Goal: Information Seeking & Learning: Learn about a topic

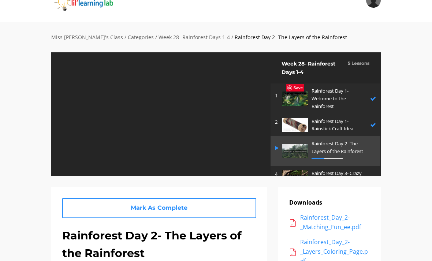
scroll to position [10, 0]
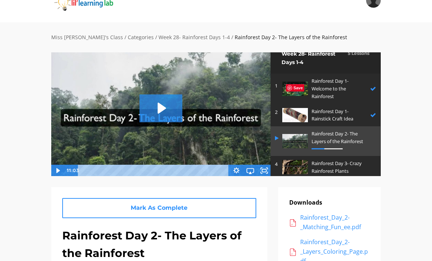
click at [154, 102] on icon "Play Video: sites/2147505858/video/hy9U1tPRuey5tyXh4XjZ_Rainforest_Day_2-_The_L…" at bounding box center [160, 107] width 43 height 27
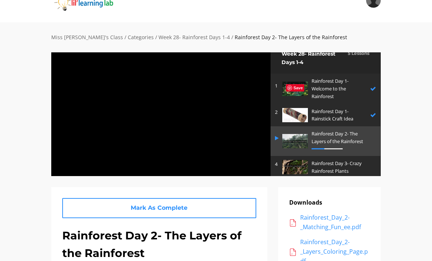
click at [187, 138] on div at bounding box center [161, 114] width 220 height 124
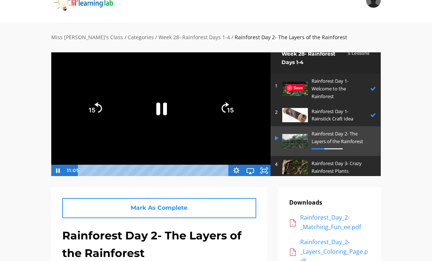
click at [263, 174] on icon "Fullscreen" at bounding box center [264, 171] width 14 height 12
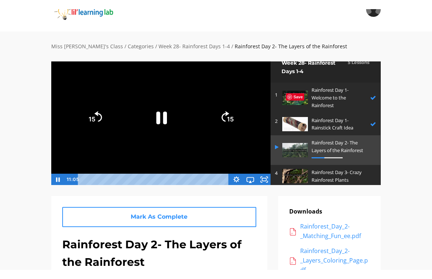
scroll to position [9, 0]
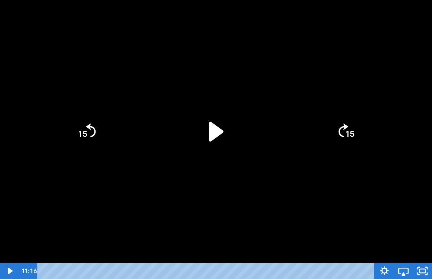
click at [203, 136] on icon "Play Video" at bounding box center [216, 131] width 57 height 57
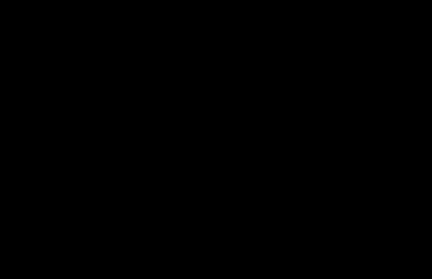
click at [257, 180] on div at bounding box center [216, 139] width 432 height 279
click at [241, 138] on div at bounding box center [216, 139] width 432 height 279
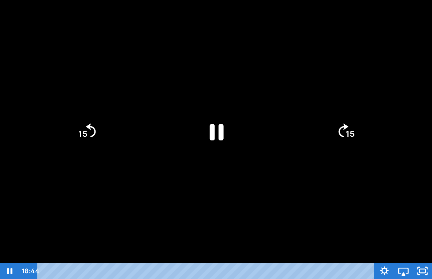
click at [353, 216] on div at bounding box center [216, 139] width 432 height 279
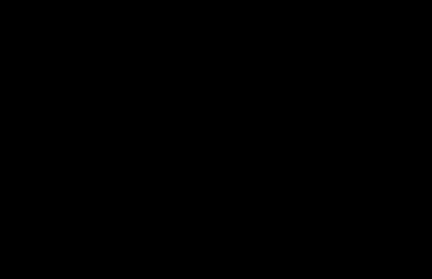
click at [26, 11] on div at bounding box center [216, 139] width 432 height 279
click at [24, 20] on div at bounding box center [216, 139] width 432 height 279
click at [232, 145] on div at bounding box center [216, 139] width 432 height 279
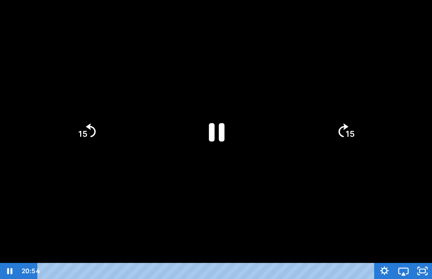
click at [193, 125] on icon "Pause" at bounding box center [216, 131] width 57 height 57
click at [212, 127] on icon "Play Video" at bounding box center [216, 131] width 15 height 20
click at [109, 176] on div at bounding box center [216, 139] width 432 height 279
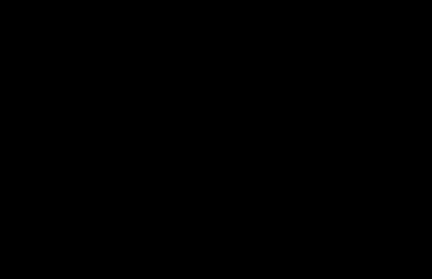
click at [192, 132] on div at bounding box center [216, 139] width 432 height 279
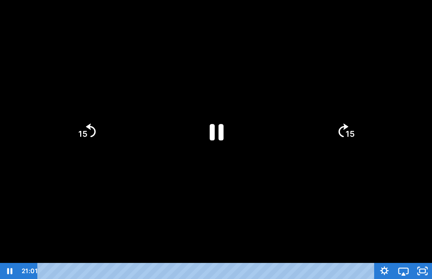
click at [98, 139] on icon "15" at bounding box center [86, 131] width 35 height 35
click at [83, 137] on tspan "15" at bounding box center [82, 134] width 10 height 11
click at [334, 139] on icon "15" at bounding box center [346, 132] width 40 height 40
click at [212, 129] on icon "Pause" at bounding box center [217, 132] width 16 height 18
click at [154, 161] on div at bounding box center [216, 139] width 432 height 279
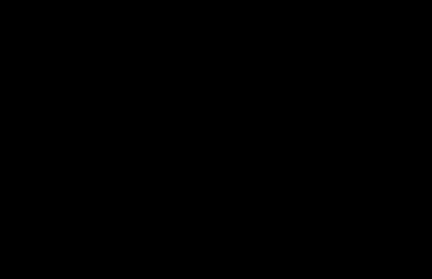
click at [271, 207] on div at bounding box center [216, 139] width 432 height 279
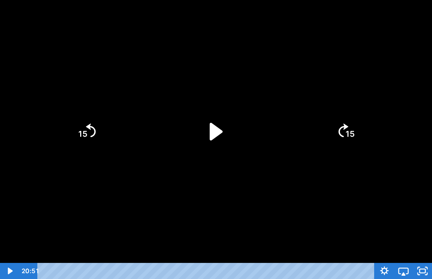
click at [207, 155] on icon "Play Video" at bounding box center [216, 131] width 50 height 50
click at [212, 110] on icon "Pause" at bounding box center [216, 131] width 50 height 50
click at [222, 119] on icon "Play Video" at bounding box center [216, 131] width 57 height 57
click at [198, 126] on icon "Play Video" at bounding box center [216, 131] width 57 height 57
click at [211, 121] on icon "Pause" at bounding box center [216, 131] width 50 height 50
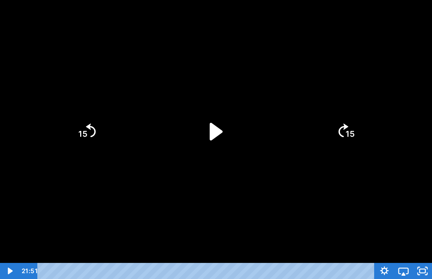
click at [119, 173] on div at bounding box center [216, 139] width 432 height 279
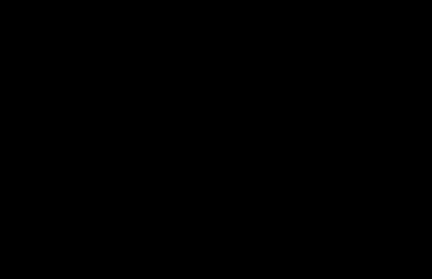
click at [225, 127] on div at bounding box center [216, 139] width 432 height 279
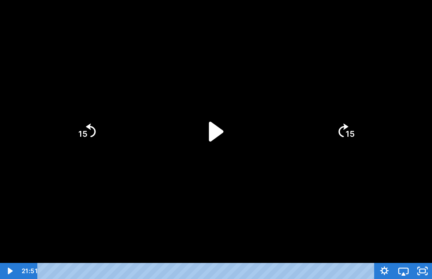
click at [211, 132] on icon "Play Video" at bounding box center [216, 131] width 15 height 20
click at [206, 125] on icon "Play Video" at bounding box center [216, 131] width 50 height 50
click at [219, 139] on icon "Play Video" at bounding box center [216, 131] width 50 height 50
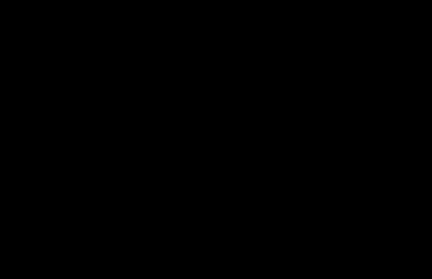
click at [314, 139] on div at bounding box center [216, 139] width 432 height 279
click at [373, 223] on div at bounding box center [216, 139] width 432 height 279
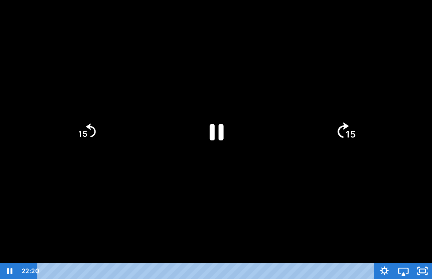
click at [342, 147] on icon "15" at bounding box center [346, 132] width 40 height 40
click at [346, 196] on div at bounding box center [216, 139] width 432 height 279
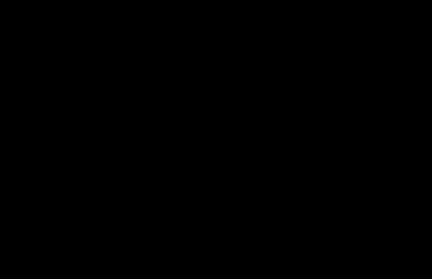
click at [133, 108] on div at bounding box center [216, 139] width 432 height 279
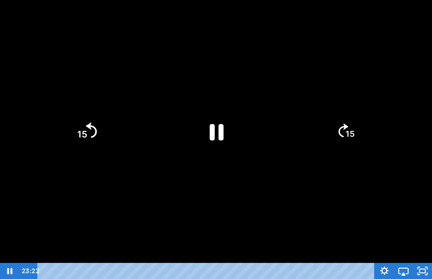
click at [87, 126] on icon "Skip back 15 seconds" at bounding box center [91, 130] width 11 height 15
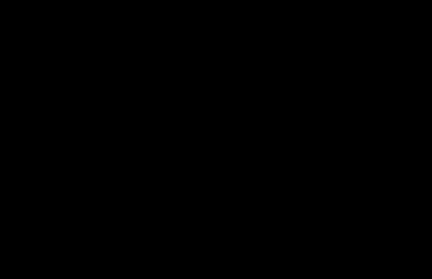
click at [225, 117] on div at bounding box center [216, 139] width 432 height 279
click at [234, 120] on div at bounding box center [216, 139] width 432 height 279
click at [230, 125] on div at bounding box center [216, 139] width 432 height 279
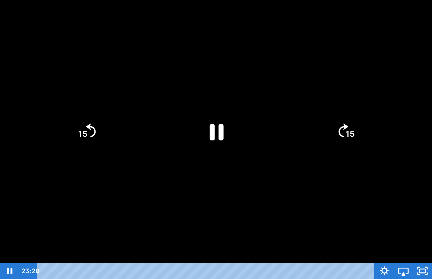
click at [216, 131] on icon "Pause" at bounding box center [216, 131] width 50 height 50
click at [82, 139] on tspan "15" at bounding box center [82, 134] width 9 height 10
click at [220, 124] on icon "Play Video" at bounding box center [216, 131] width 50 height 50
click at [292, 208] on div at bounding box center [216, 139] width 432 height 279
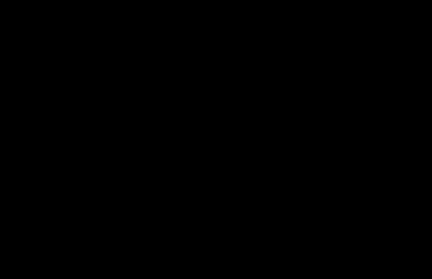
click at [226, 107] on div at bounding box center [216, 139] width 432 height 279
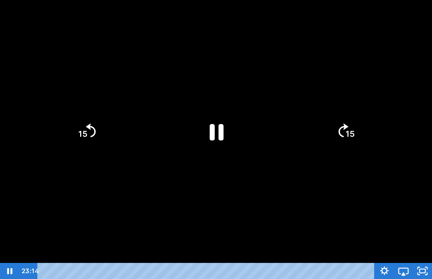
click at [256, 97] on div at bounding box center [216, 139] width 432 height 279
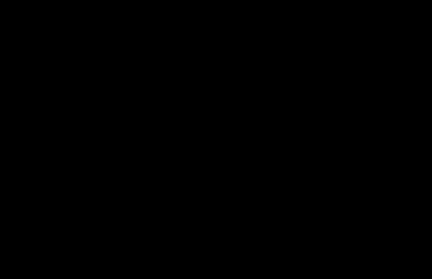
click at [265, 94] on div at bounding box center [216, 139] width 432 height 279
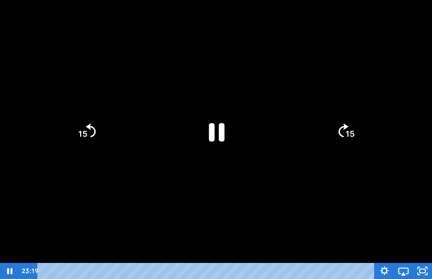
click at [203, 133] on icon "Pause" at bounding box center [216, 131] width 57 height 57
click at [284, 107] on div at bounding box center [216, 139] width 432 height 279
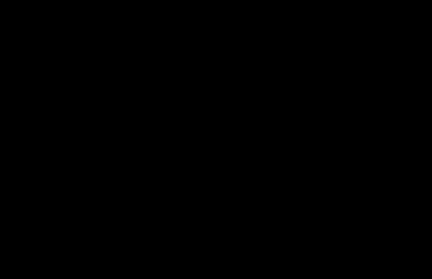
click at [374, 122] on div at bounding box center [216, 139] width 432 height 279
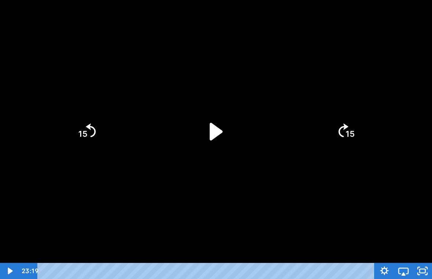
click at [421, 181] on div at bounding box center [216, 139] width 432 height 279
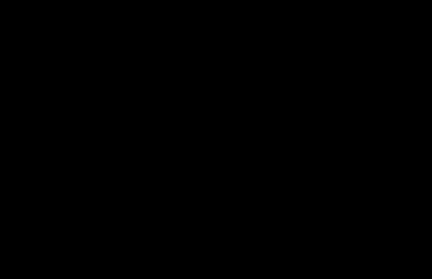
click at [136, 138] on div at bounding box center [216, 139] width 432 height 279
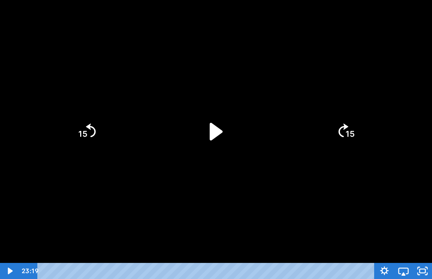
click at [167, 136] on div at bounding box center [216, 139] width 432 height 279
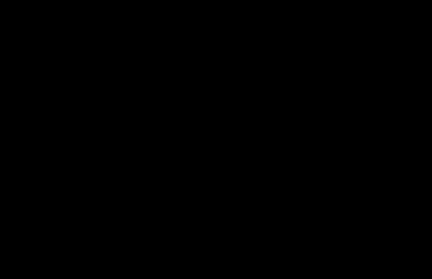
click at [191, 107] on div at bounding box center [216, 139] width 432 height 279
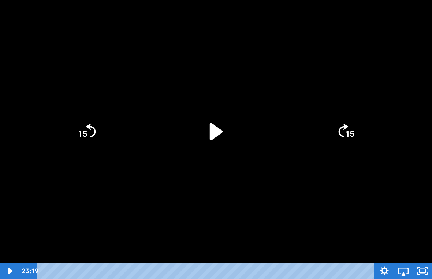
click at [211, 123] on icon "Play Video" at bounding box center [216, 131] width 50 height 50
click at [208, 146] on icon "Play Video" at bounding box center [216, 131] width 57 height 57
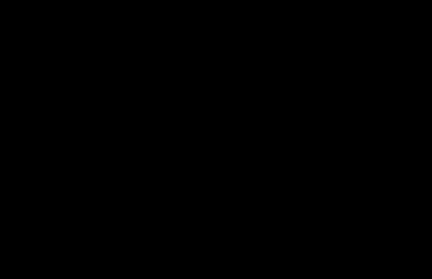
click at [241, 181] on div at bounding box center [216, 139] width 432 height 279
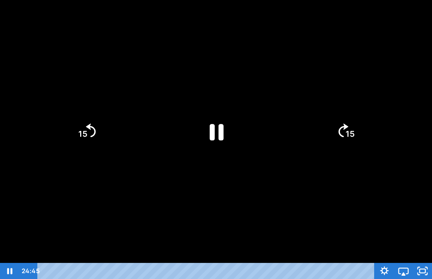
click at [201, 134] on icon "Pause" at bounding box center [216, 131] width 50 height 50
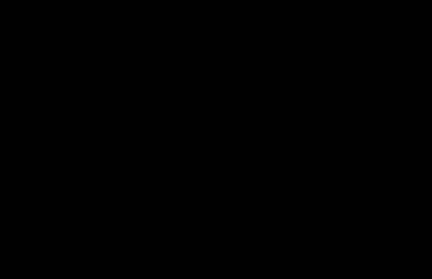
click at [219, 146] on div at bounding box center [216, 139] width 432 height 279
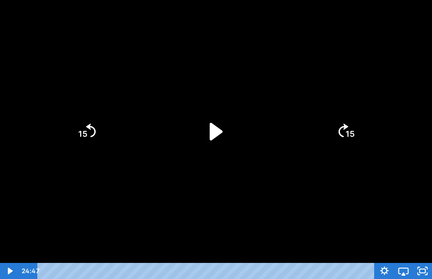
click at [210, 136] on icon "Play Video" at bounding box center [216, 132] width 13 height 18
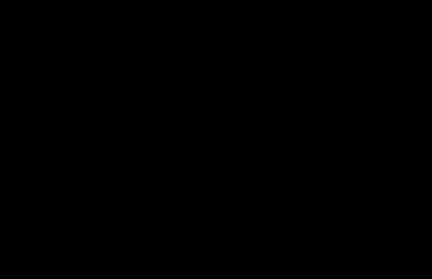
click at [163, 64] on div at bounding box center [216, 139] width 432 height 279
click at [187, 170] on div at bounding box center [216, 139] width 432 height 279
click at [351, 237] on div at bounding box center [216, 139] width 432 height 279
click at [281, 113] on div at bounding box center [216, 139] width 432 height 279
click at [240, 159] on div at bounding box center [216, 139] width 432 height 279
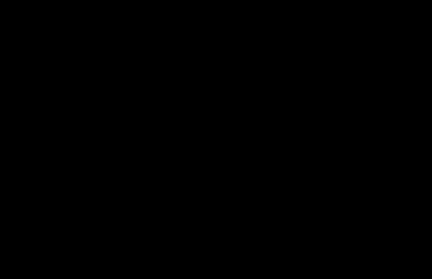
click at [310, 211] on div at bounding box center [216, 139] width 432 height 279
click at [397, 232] on div at bounding box center [216, 139] width 432 height 279
click at [422, 260] on icon "Unfullscreen" at bounding box center [422, 271] width 23 height 19
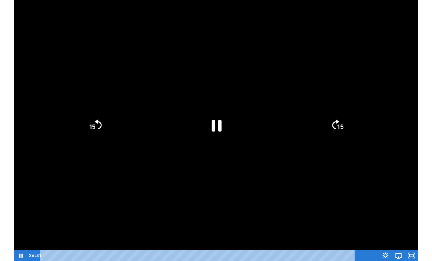
scroll to position [18, 0]
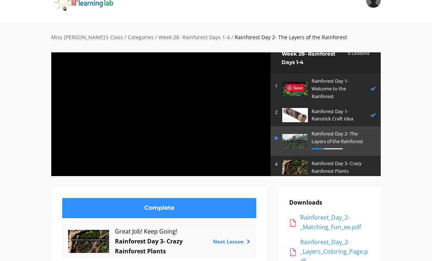
click at [237, 140] on div at bounding box center [161, 114] width 220 height 124
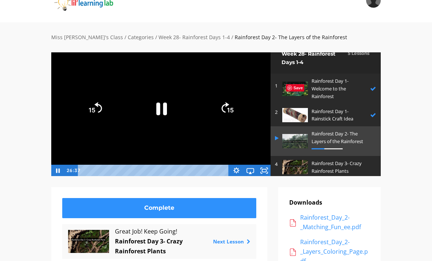
click at [267, 162] on div at bounding box center [161, 114] width 220 height 124
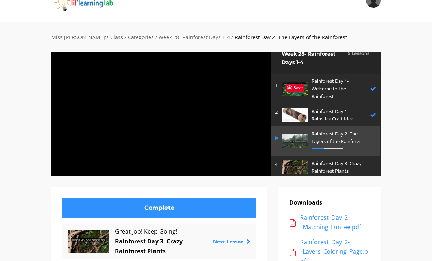
click at [207, 158] on div at bounding box center [161, 114] width 220 height 124
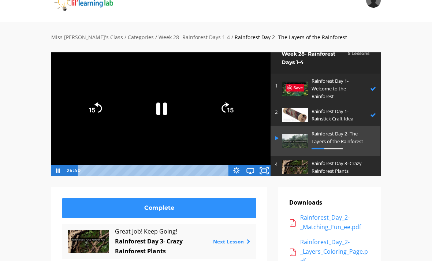
click at [268, 166] on icon "Fullscreen" at bounding box center [264, 170] width 17 height 14
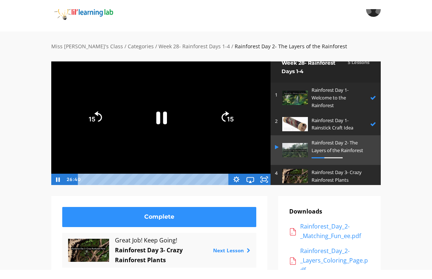
scroll to position [9, 0]
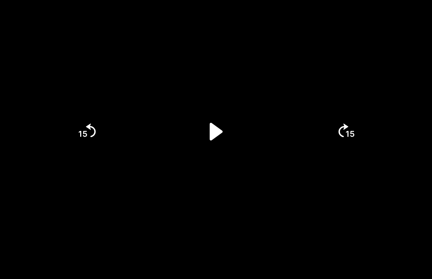
click at [396, 152] on div at bounding box center [216, 139] width 432 height 279
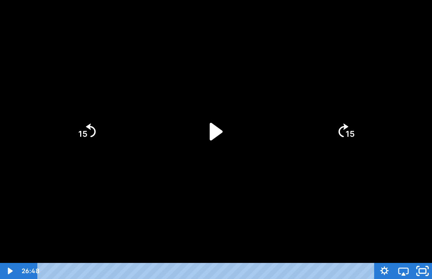
click at [413, 260] on icon "Unfullscreen" at bounding box center [422, 271] width 23 height 19
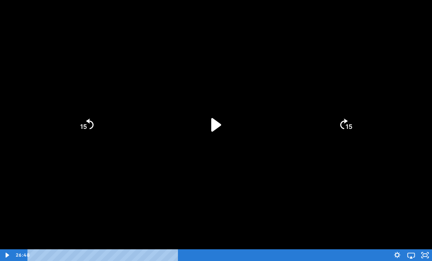
scroll to position [46, 0]
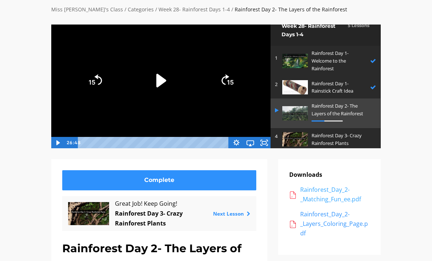
click at [327, 189] on div "Rainforest_Day_2-_Matching_Fun_ee.pdf" at bounding box center [334, 194] width 69 height 19
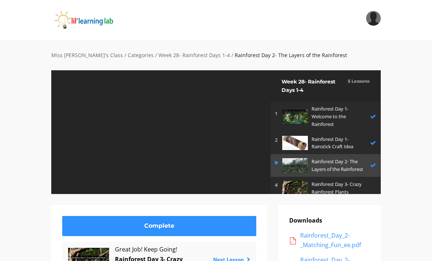
scroll to position [6, 0]
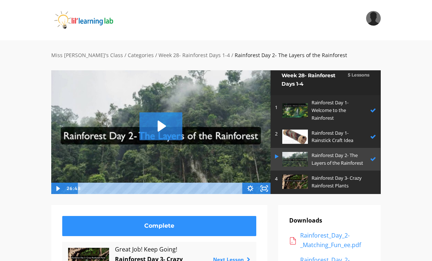
click at [303, 183] on img at bounding box center [295, 181] width 26 height 14
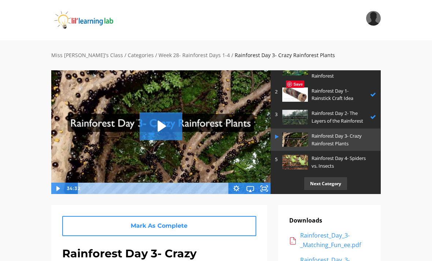
scroll to position [45, 0]
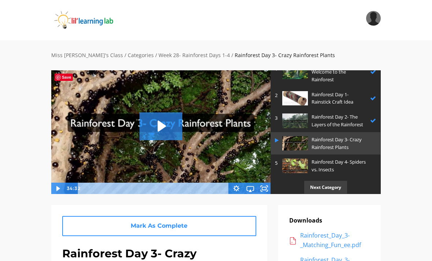
click at [161, 110] on img at bounding box center [161, 132] width 220 height 124
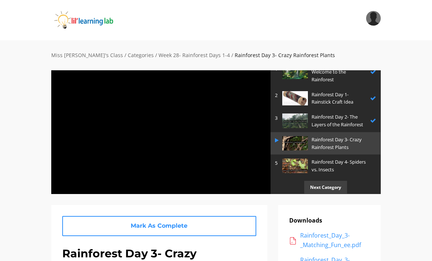
click at [223, 151] on div at bounding box center [161, 132] width 220 height 124
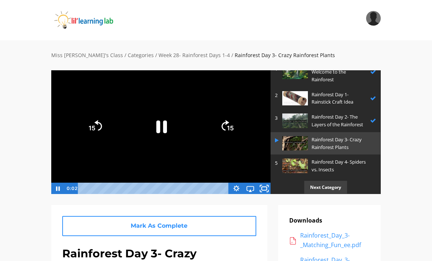
click at [258, 187] on icon "Fullscreen" at bounding box center [264, 188] width 17 height 14
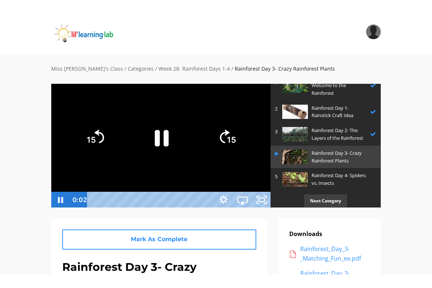
scroll to position [9, 0]
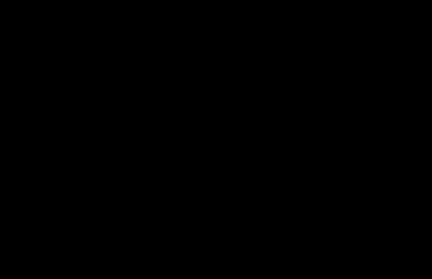
click at [232, 73] on div at bounding box center [216, 139] width 432 height 279
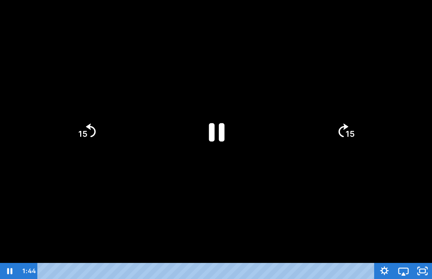
click at [239, 149] on icon "Pause" at bounding box center [216, 131] width 57 height 57
click at [227, 108] on icon "Play Video" at bounding box center [216, 131] width 50 height 50
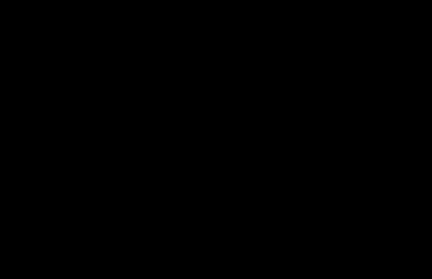
click at [199, 89] on div at bounding box center [216, 139] width 432 height 279
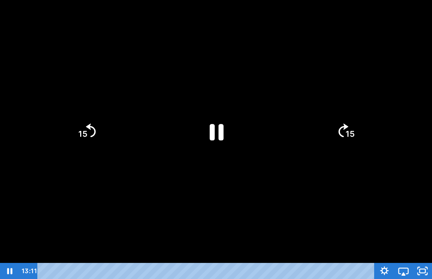
click at [300, 41] on div at bounding box center [216, 139] width 432 height 279
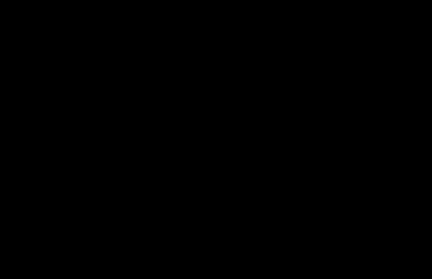
click at [395, 200] on div at bounding box center [216, 139] width 432 height 279
click at [395, 199] on div at bounding box center [216, 139] width 432 height 279
click at [0, 0] on html "Search My Library Settings Logout Miss Anna's Class / Categories / Week 28- Rai…" at bounding box center [216, 130] width 432 height 279
click at [345, 199] on div at bounding box center [216, 139] width 432 height 279
click at [281, 209] on div at bounding box center [216, 139] width 432 height 279
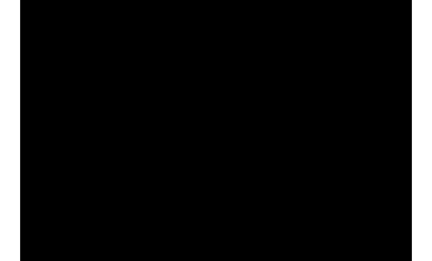
scroll to position [0, 0]
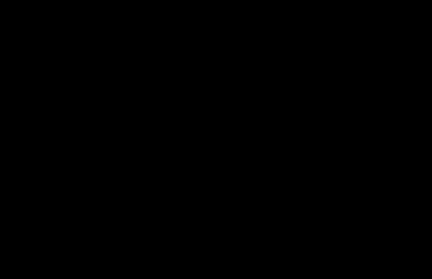
click at [375, 192] on div at bounding box center [216, 139] width 432 height 279
drag, startPoint x: 248, startPoint y: 261, endPoint x: 249, endPoint y: 252, distance: 8.8
click at [248, 252] on div at bounding box center [216, 139] width 432 height 279
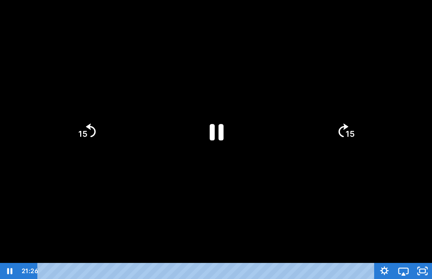
click at [249, 260] on div "Playbar" at bounding box center [207, 271] width 326 height 16
click at [246, 260] on div "Playbar" at bounding box center [246, 270] width 5 height 5
click at [250, 260] on div "Playbar" at bounding box center [207, 271] width 326 height 16
click at [219, 123] on icon "Play Video" at bounding box center [216, 131] width 50 height 50
click at [167, 184] on div at bounding box center [216, 139] width 432 height 279
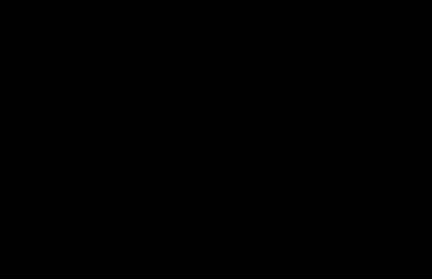
click at [294, 168] on div at bounding box center [216, 139] width 432 height 279
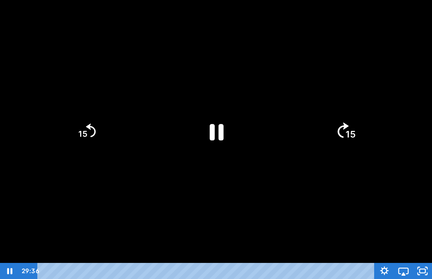
click at [345, 132] on text "15" at bounding box center [350, 134] width 10 height 11
click at [351, 140] on icon "15" at bounding box center [346, 132] width 40 height 40
click at [314, 150] on div at bounding box center [216, 139] width 432 height 279
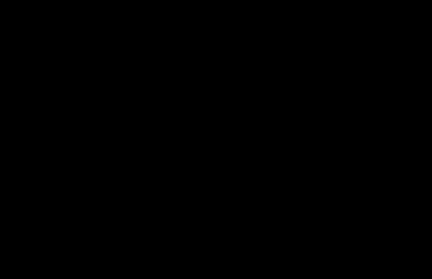
click at [381, 173] on div at bounding box center [216, 139] width 432 height 279
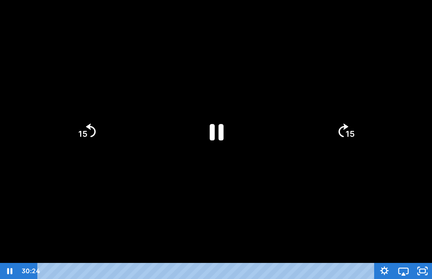
click at [332, 117] on icon "15" at bounding box center [345, 131] width 35 height 35
click at [341, 132] on icon "15" at bounding box center [345, 131] width 35 height 35
click at [343, 128] on icon "15" at bounding box center [345, 131] width 35 height 35
click at [343, 128] on icon "15" at bounding box center [346, 132] width 40 height 40
click at [341, 126] on icon "15" at bounding box center [345, 131] width 35 height 35
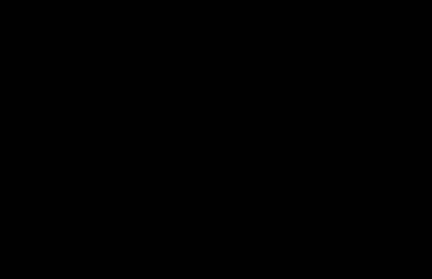
click at [89, 131] on div at bounding box center [216, 139] width 432 height 279
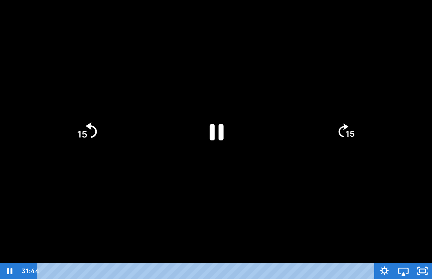
click at [88, 136] on icon "15" at bounding box center [87, 132] width 40 height 40
click at [84, 136] on tspan "15" at bounding box center [82, 134] width 9 height 10
click at [83, 132] on tspan "15" at bounding box center [82, 134] width 10 height 11
click at [87, 129] on text "15" at bounding box center [82, 134] width 9 height 10
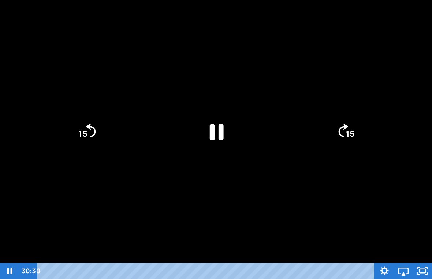
click at [86, 129] on icon "15" at bounding box center [86, 131] width 35 height 35
click at [90, 146] on icon "15" at bounding box center [86, 131] width 35 height 35
click at [90, 145] on icon "15" at bounding box center [87, 132] width 40 height 40
click at [94, 138] on icon "15" at bounding box center [87, 132] width 40 height 40
click at [94, 138] on icon "Skip back 15 seconds" at bounding box center [91, 130] width 11 height 15
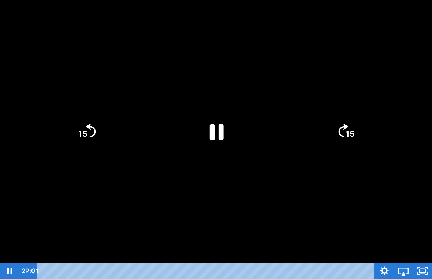
click at [89, 138] on icon "15" at bounding box center [86, 131] width 35 height 35
click at [87, 138] on icon "15" at bounding box center [86, 131] width 35 height 35
click at [87, 138] on tspan "15" at bounding box center [82, 134] width 9 height 10
click at [90, 139] on icon "15" at bounding box center [87, 132] width 40 height 40
click at [89, 139] on icon "15" at bounding box center [87, 132] width 40 height 40
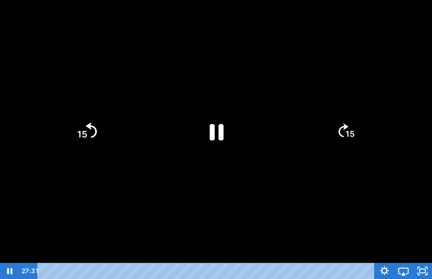
click at [92, 138] on icon "Skip back 15 seconds" at bounding box center [91, 130] width 11 height 15
click at [92, 137] on icon "Skip back 15 seconds" at bounding box center [91, 130] width 11 height 15
click at [86, 137] on tspan "15" at bounding box center [82, 134] width 9 height 10
click at [86, 137] on tspan "15" at bounding box center [82, 134] width 10 height 11
click at [90, 137] on icon "15" at bounding box center [87, 132] width 40 height 40
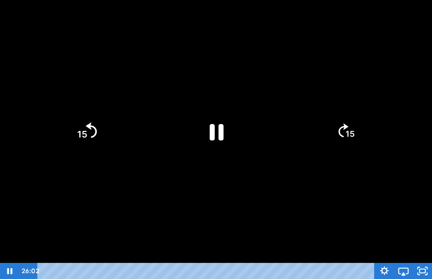
click at [90, 137] on icon "15" at bounding box center [87, 132] width 40 height 40
click at [90, 138] on icon "15" at bounding box center [87, 132] width 40 height 40
click at [90, 137] on icon "15" at bounding box center [87, 132] width 40 height 40
click at [86, 137] on tspan "15" at bounding box center [82, 134] width 10 height 11
click at [85, 137] on icon "15" at bounding box center [87, 132] width 40 height 40
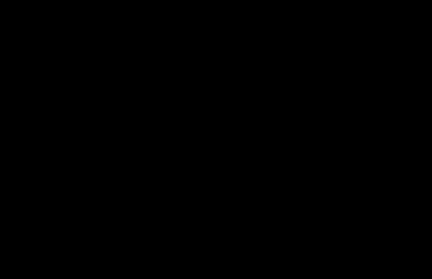
click at [113, 202] on div at bounding box center [216, 139] width 432 height 279
click at [316, 229] on div at bounding box center [216, 139] width 432 height 279
click at [325, 230] on div at bounding box center [216, 139] width 432 height 279
click at [391, 172] on div at bounding box center [216, 139] width 432 height 279
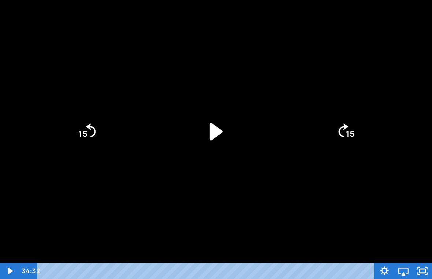
click at [425, 260] on icon "Unfullscreen" at bounding box center [422, 271] width 19 height 16
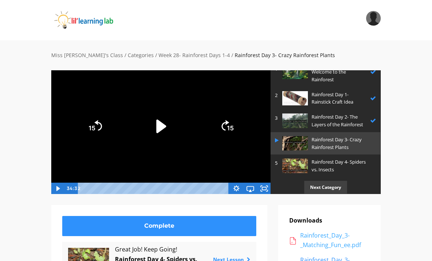
click at [342, 235] on div "Rainforest_Day_3-_Matching_Fun_ee.pdf" at bounding box center [334, 240] width 69 height 19
click at [328, 239] on div "Rainforest_Day_3-_Matching_Fun_ee.pdf" at bounding box center [334, 240] width 69 height 19
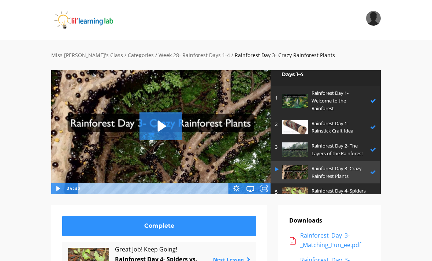
scroll to position [0, 0]
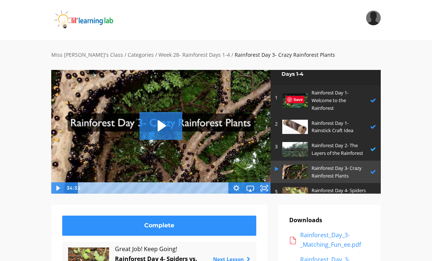
click at [313, 147] on p "Rainforest Day 2- The Layers of the Rainforest" at bounding box center [338, 149] width 55 height 15
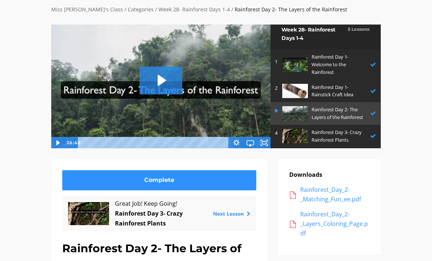
scroll to position [45, 0]
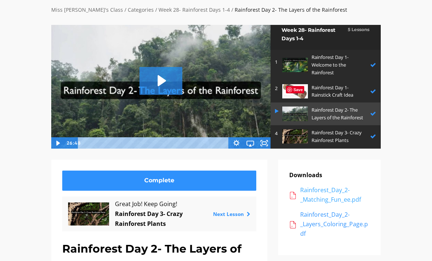
click at [315, 186] on div "Rainforest_Day_2-_Matching_Fun_ee.pdf" at bounding box center [334, 194] width 69 height 19
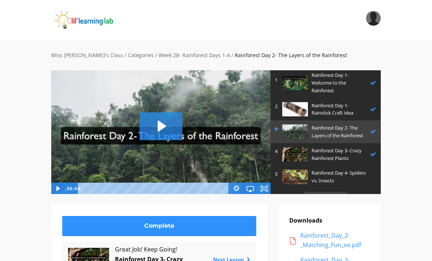
scroll to position [35, 0]
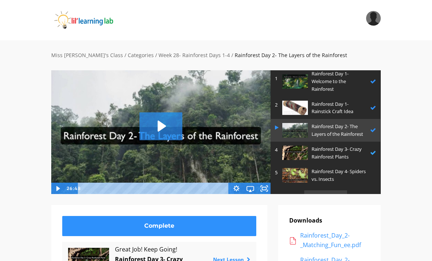
click at [307, 151] on img at bounding box center [295, 153] width 26 height 14
click at [312, 170] on p "Rainforest Day 4- Spiders vs. Insects" at bounding box center [341, 175] width 61 height 15
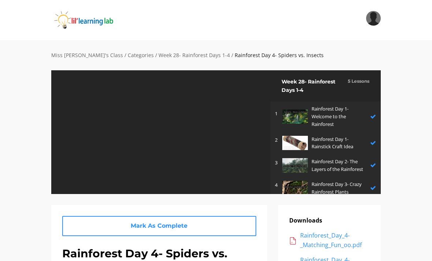
scroll to position [45, 0]
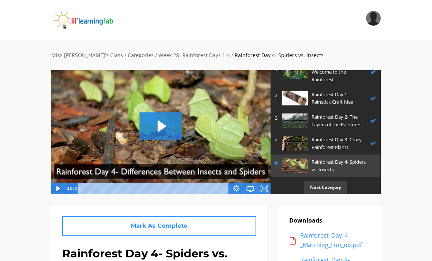
click at [161, 120] on icon "Play Video: sites/2147505858/video/hal6SAsRtKDIZx3d79Wn_Rainforest_Day_4-_Diffe…" at bounding box center [160, 125] width 43 height 27
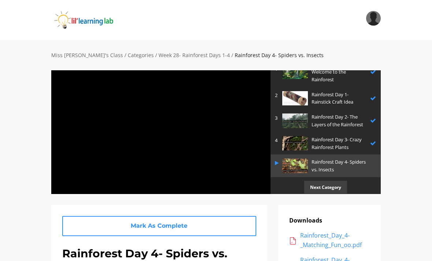
click at [233, 185] on icon "Show settings menu" at bounding box center [236, 188] width 17 height 14
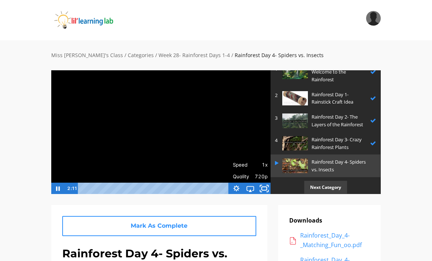
click at [266, 187] on rect "Fullscreen" at bounding box center [264, 188] width 5 height 3
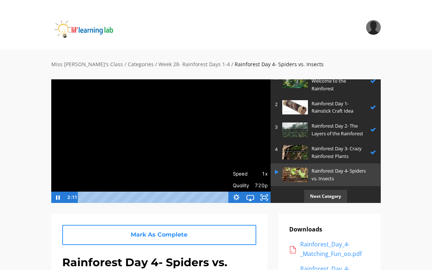
scroll to position [9, 0]
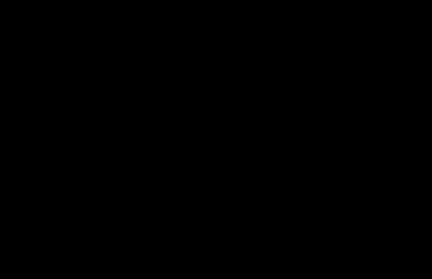
click at [0, 80] on div at bounding box center [216, 139] width 432 height 279
click at [189, 97] on div at bounding box center [216, 139] width 432 height 279
click at [191, 48] on div at bounding box center [216, 139] width 432 height 279
click at [230, 143] on div at bounding box center [216, 139] width 432 height 279
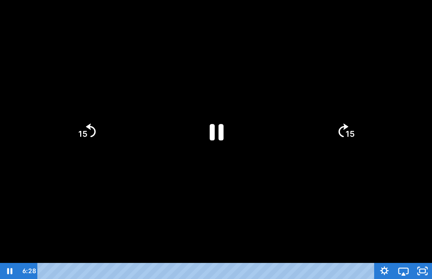
click at [218, 146] on icon "Pause" at bounding box center [216, 131] width 50 height 50
click at [229, 130] on icon "Play Video" at bounding box center [216, 131] width 50 height 50
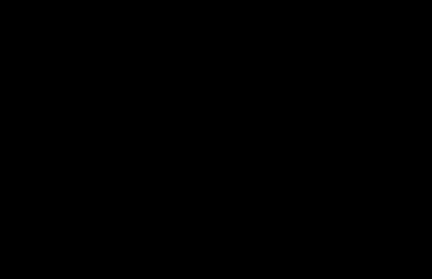
drag, startPoint x: 237, startPoint y: 240, endPoint x: 262, endPoint y: 291, distance: 56.6
click at [262, 260] on html "Search My Library Settings Logout Miss Anna's Class / Categories / Week 28- Rai…" at bounding box center [216, 130] width 432 height 279
drag, startPoint x: 164, startPoint y: 220, endPoint x: 161, endPoint y: 210, distance: 10.3
click at [164, 211] on div at bounding box center [216, 139] width 432 height 279
drag, startPoint x: 151, startPoint y: 209, endPoint x: 148, endPoint y: 200, distance: 9.1
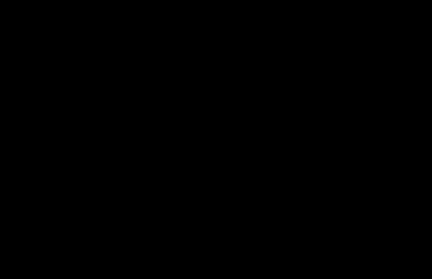
click at [148, 200] on div at bounding box center [216, 139] width 432 height 279
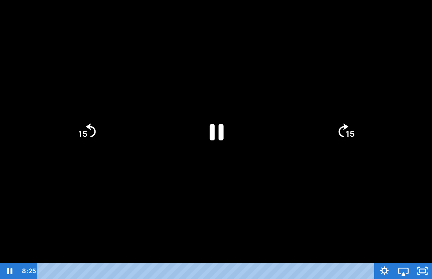
click at [148, 200] on div at bounding box center [216, 139] width 432 height 279
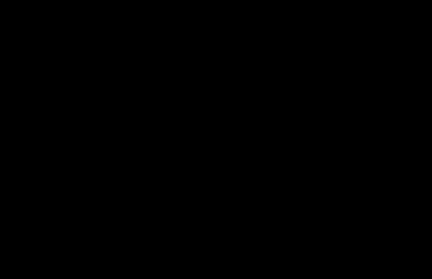
click at [148, 200] on div at bounding box center [216, 139] width 432 height 279
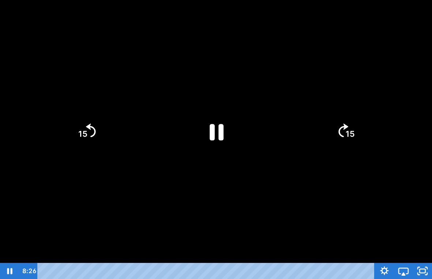
click at [148, 200] on div at bounding box center [216, 139] width 432 height 279
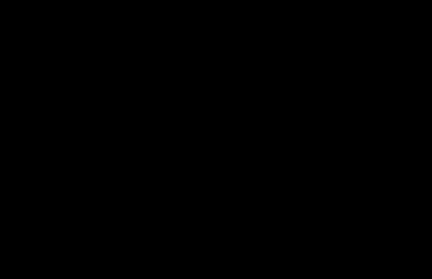
click at [148, 200] on div at bounding box center [216, 139] width 432 height 279
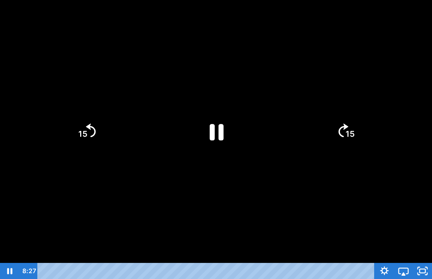
click at [148, 200] on div at bounding box center [216, 139] width 432 height 279
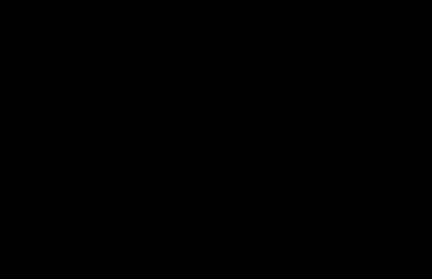
click at [144, 202] on div at bounding box center [216, 139] width 432 height 279
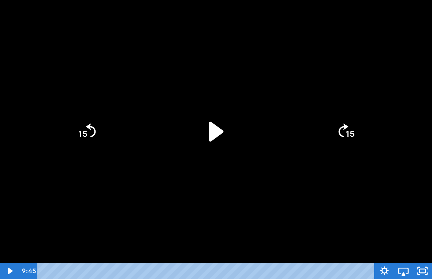
click at [197, 133] on icon "Play Video" at bounding box center [216, 131] width 57 height 57
click at [195, 162] on div at bounding box center [216, 139] width 432 height 279
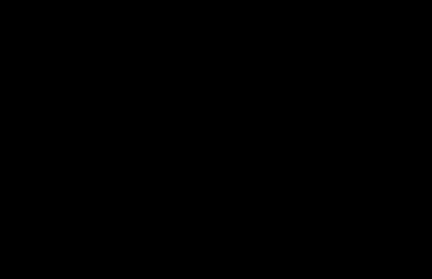
drag, startPoint x: 240, startPoint y: 192, endPoint x: 240, endPoint y: 183, distance: 8.8
click at [240, 183] on div at bounding box center [216, 139] width 432 height 279
click at [162, 260] on div "Playbar" at bounding box center [162, 270] width 5 height 5
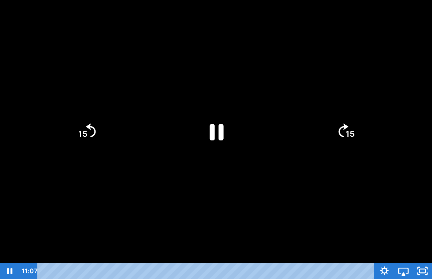
click at [176, 260] on div "Playbar" at bounding box center [207, 271] width 326 height 16
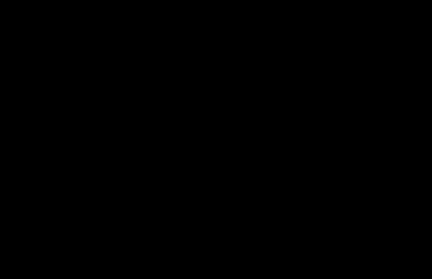
click at [320, 144] on div at bounding box center [216, 139] width 432 height 279
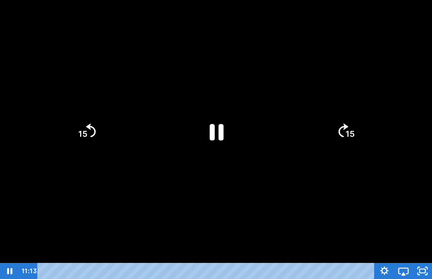
click at [342, 135] on icon "Skip ahead 15 seconds" at bounding box center [343, 130] width 10 height 14
click at [339, 137] on icon "15" at bounding box center [345, 131] width 35 height 35
click at [363, 140] on icon "15" at bounding box center [345, 131] width 35 height 35
click at [341, 118] on icon "15" at bounding box center [345, 131] width 35 height 35
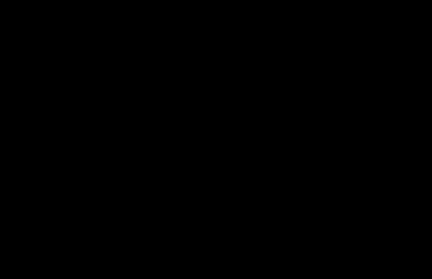
drag, startPoint x: 349, startPoint y: 155, endPoint x: 349, endPoint y: 147, distance: 8.8
click at [349, 147] on div at bounding box center [216, 139] width 432 height 279
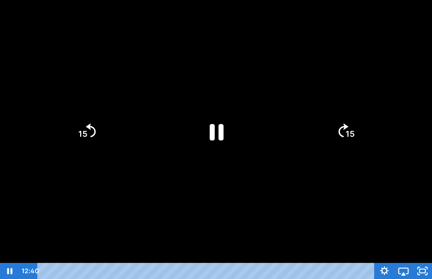
click at [331, 191] on div at bounding box center [216, 139] width 432 height 279
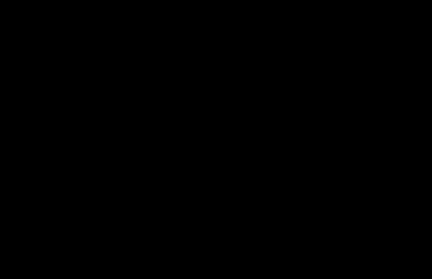
click at [251, 243] on div at bounding box center [216, 139] width 432 height 279
click at [0, 0] on html "Search My Library Settings Logout Miss Anna's Class / Categories / Week 28- Rai…" at bounding box center [216, 130] width 432 height 279
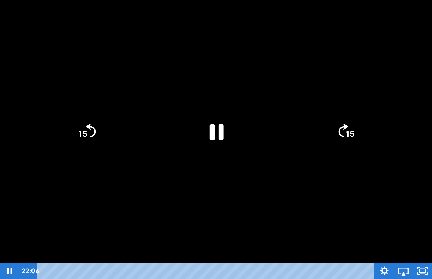
click at [0, 0] on html "Search My Library Settings Logout Miss Anna's Class / Categories / Week 28- Rai…" at bounding box center [216, 130] width 432 height 279
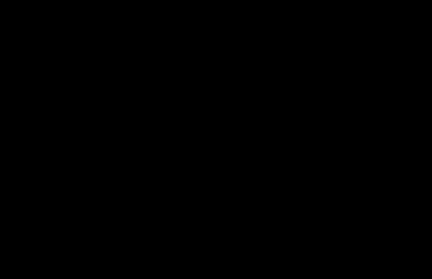
click at [248, 191] on div at bounding box center [216, 139] width 432 height 279
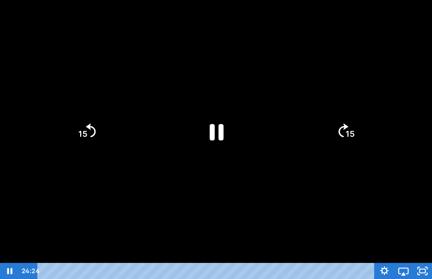
click at [217, 138] on icon "Pause" at bounding box center [216, 131] width 50 height 50
click at [207, 232] on div at bounding box center [216, 139] width 432 height 279
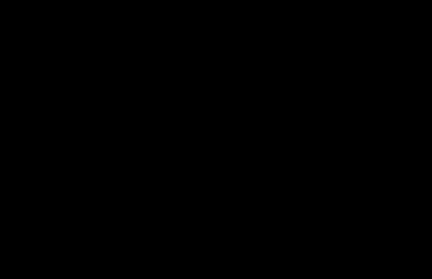
click at [133, 94] on div at bounding box center [216, 139] width 432 height 279
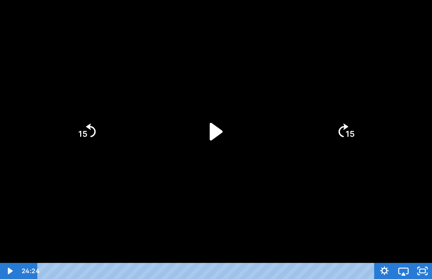
click at [211, 121] on icon "Play Video" at bounding box center [216, 131] width 50 height 50
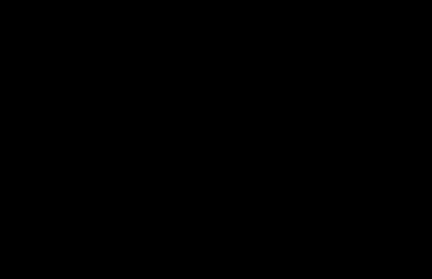
click at [218, 105] on div at bounding box center [216, 139] width 432 height 279
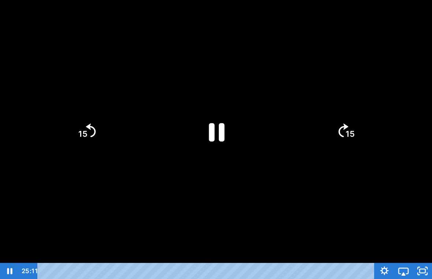
click at [226, 141] on icon "Pause" at bounding box center [216, 131] width 57 height 57
click at [202, 130] on icon "Play Video" at bounding box center [216, 131] width 50 height 50
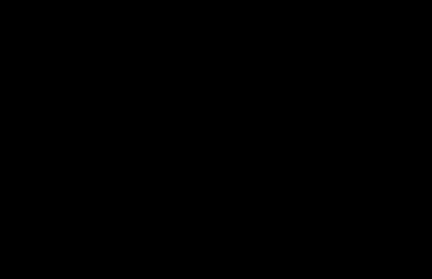
click at [331, 245] on div at bounding box center [216, 139] width 432 height 279
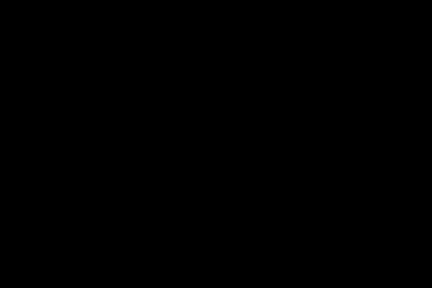
click at [377, 207] on div at bounding box center [216, 144] width 432 height 288
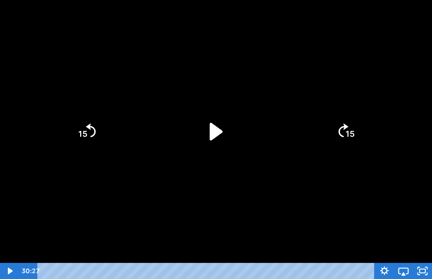
click at [90, 139] on icon "15" at bounding box center [86, 131] width 35 height 35
click at [88, 153] on div at bounding box center [216, 139] width 432 height 279
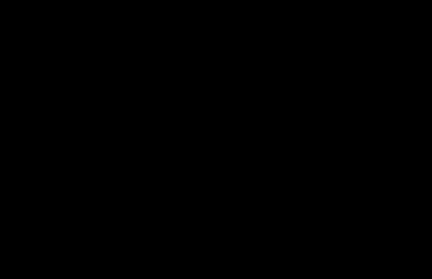
click at [85, 136] on div at bounding box center [216, 139] width 432 height 279
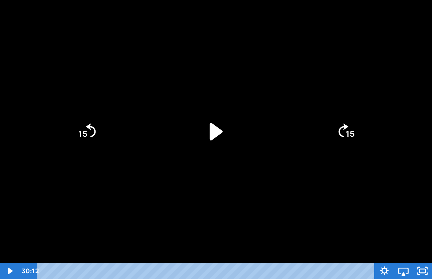
click at [84, 135] on tspan "15" at bounding box center [82, 134] width 9 height 10
click at [84, 138] on tspan "15" at bounding box center [82, 134] width 9 height 10
click at [222, 132] on icon "Play Video" at bounding box center [216, 132] width 13 height 18
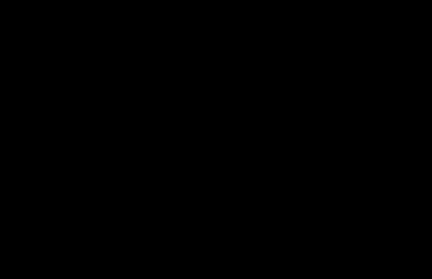
click at [376, 209] on div at bounding box center [216, 139] width 432 height 279
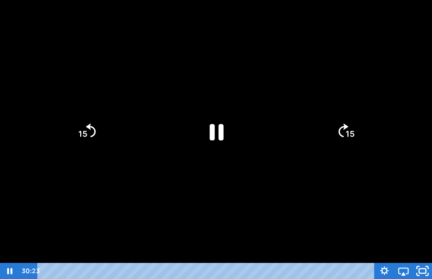
click at [428, 260] on icon "Unfullscreen" at bounding box center [422, 271] width 23 height 19
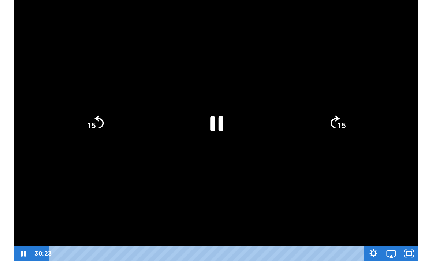
scroll to position [18, 0]
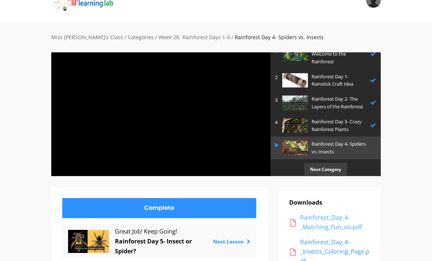
click at [338, 217] on div "Rainforest_Day_4-_Matching_Fun_oo.pdf" at bounding box center [334, 222] width 69 height 19
click at [333, 226] on div "Rainforest_Day_4-_Matching_Fun_oo.pdf" at bounding box center [334, 222] width 69 height 19
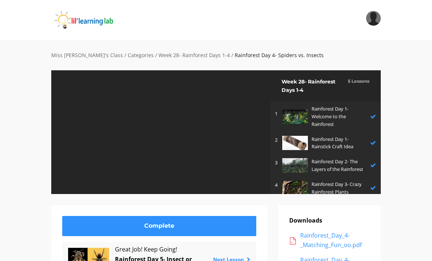
scroll to position [45, 0]
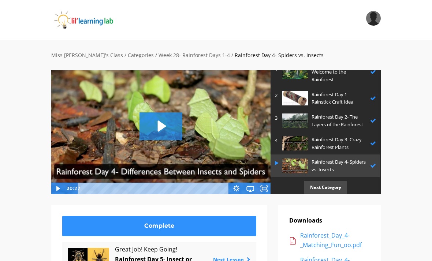
click at [334, 184] on p "Next Category" at bounding box center [325, 187] width 43 height 13
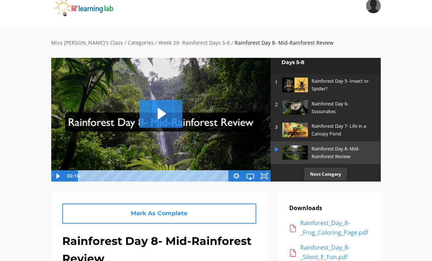
scroll to position [12, 0]
